Goal: Task Accomplishment & Management: Manage account settings

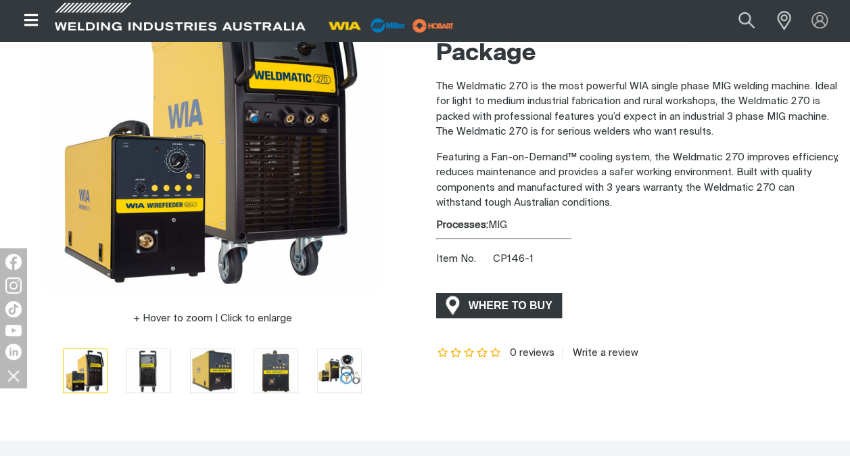
click at [511, 306] on span "WHERE TO BUY" at bounding box center [510, 306] width 101 height 22
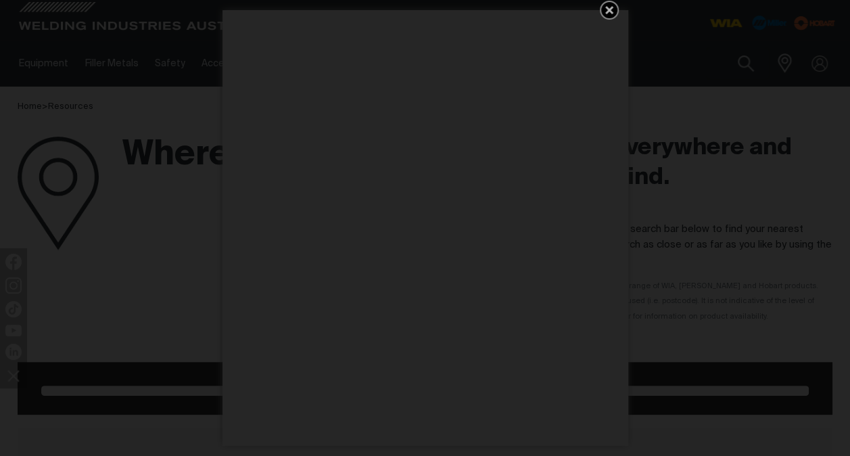
click at [603, 5] on icon "Get 5 WIA Welding Guides Free!" at bounding box center [609, 10] width 16 height 16
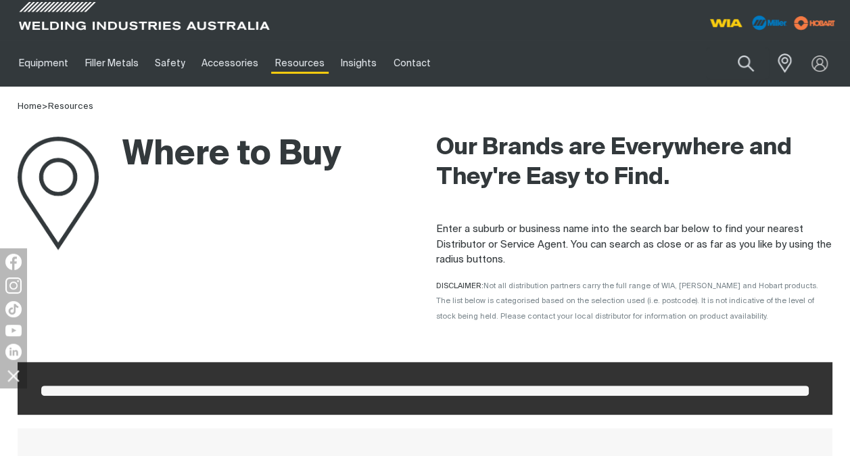
click at [818, 62] on div at bounding box center [820, 64] width 38 height 26
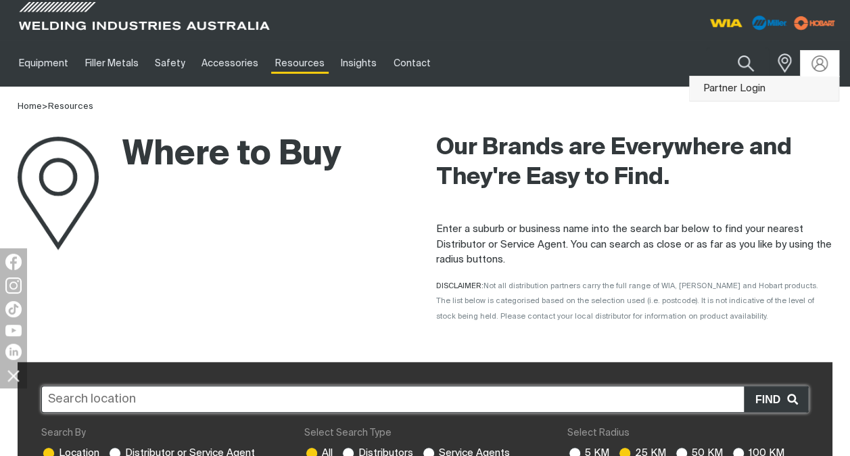
click at [747, 87] on link "Partner Login" at bounding box center [764, 88] width 149 height 25
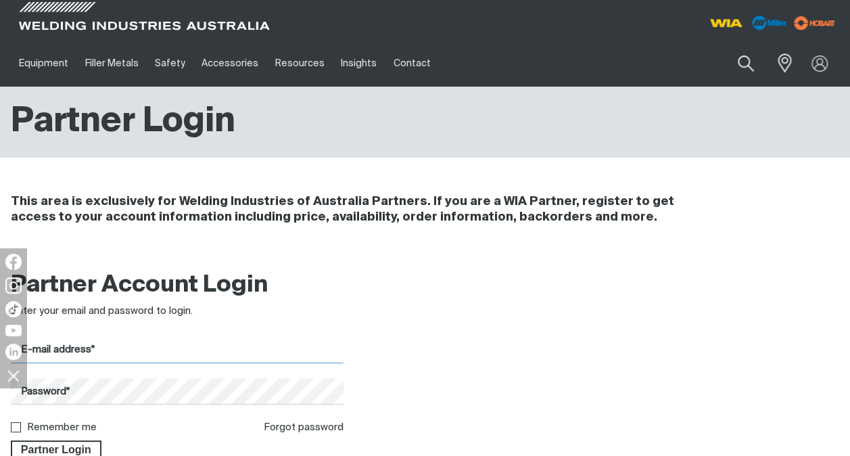
click at [133, 354] on input "E-mail address*" at bounding box center [177, 350] width 333 height 26
type input "[EMAIL_ADDRESS][DOMAIN_NAME]"
